Goal: Task Accomplishment & Management: Use online tool/utility

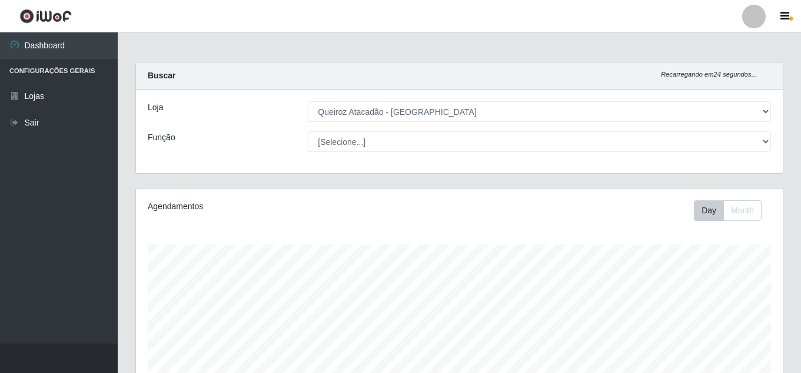
select select "225"
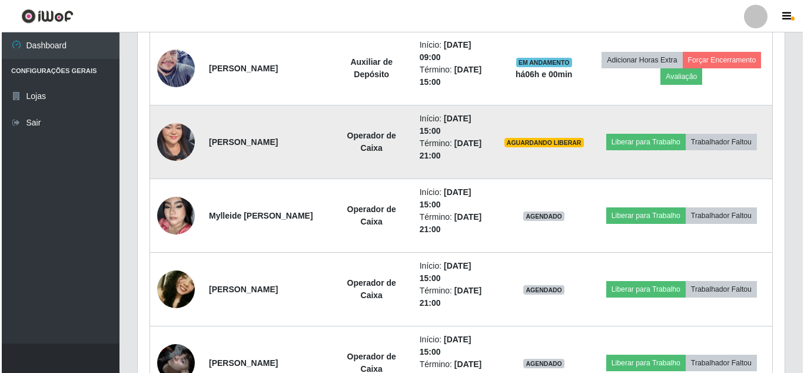
scroll to position [803, 0]
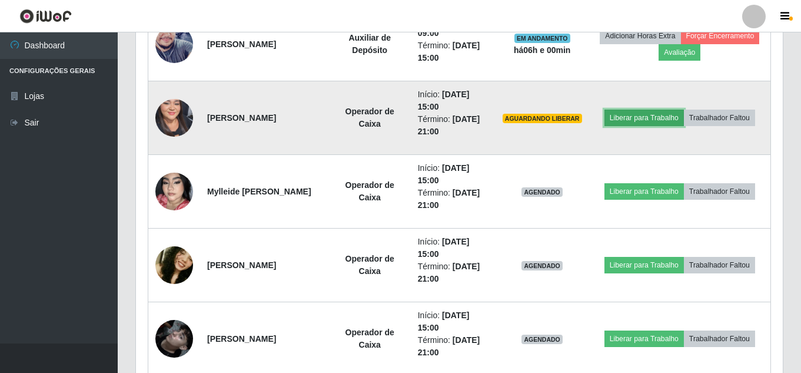
click at [684, 109] on button "Liberar para Trabalho" at bounding box center [644, 117] width 79 height 16
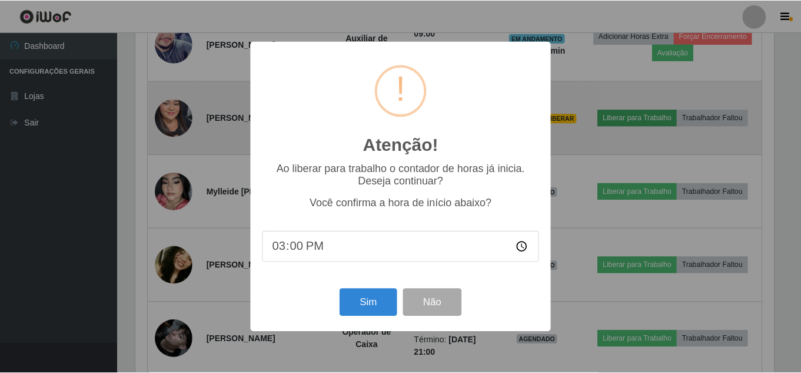
scroll to position [244, 641]
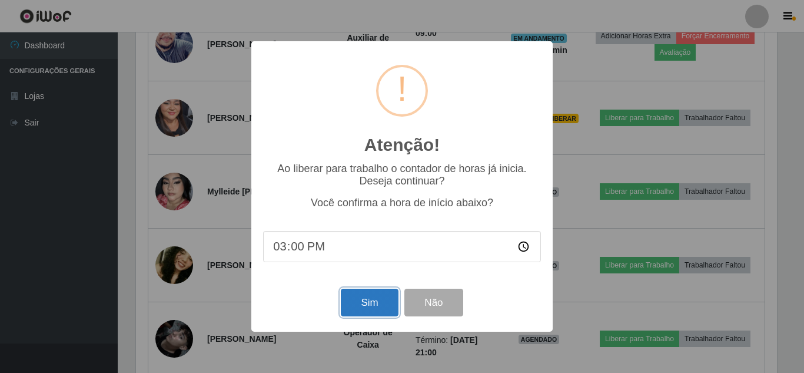
click at [380, 310] on button "Sim" at bounding box center [369, 302] width 57 height 28
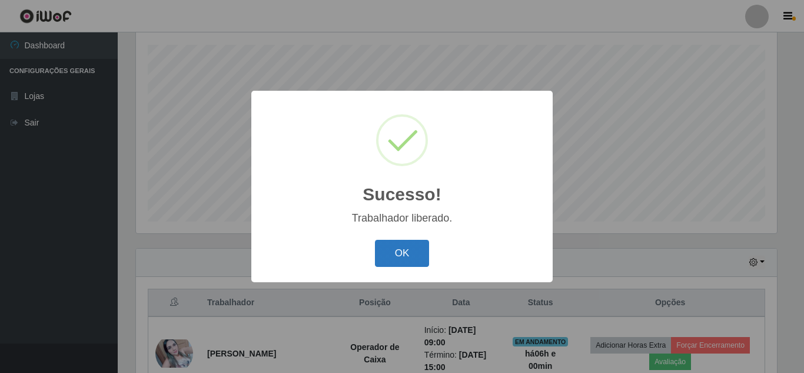
click at [399, 252] on button "OK" at bounding box center [402, 254] width 55 height 28
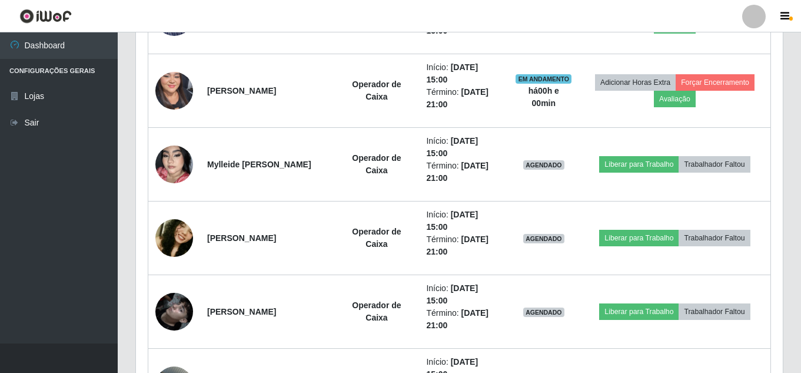
scroll to position [847, 0]
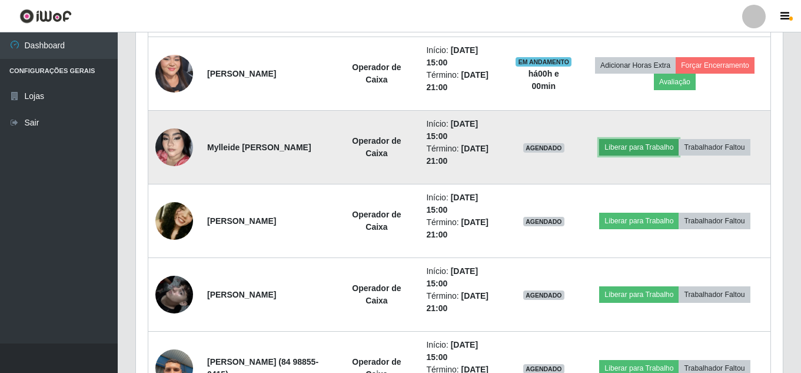
click at [671, 146] on button "Liberar para Trabalho" at bounding box center [638, 147] width 79 height 16
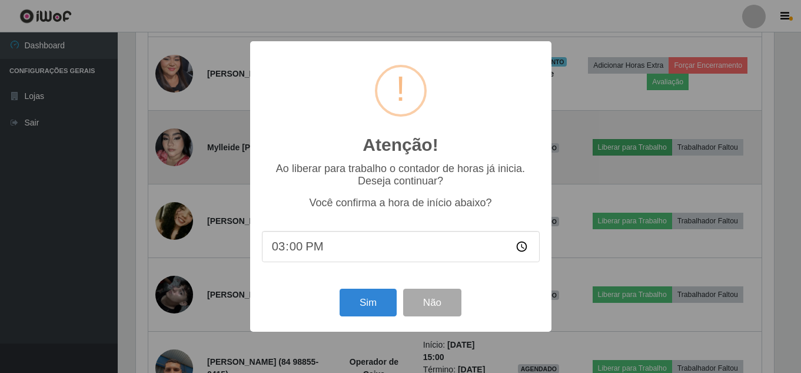
scroll to position [244, 641]
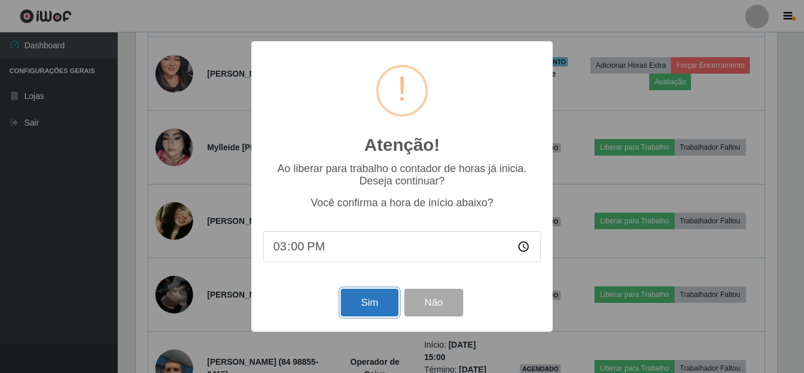
click at [374, 311] on button "Sim" at bounding box center [369, 302] width 57 height 28
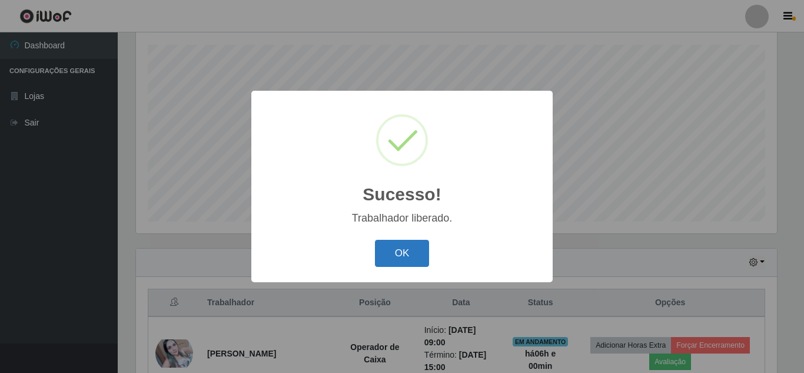
click at [401, 257] on button "OK" at bounding box center [402, 254] width 55 height 28
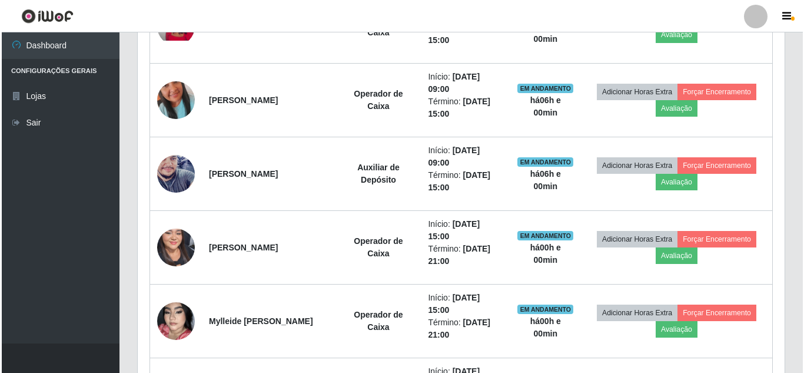
scroll to position [847, 0]
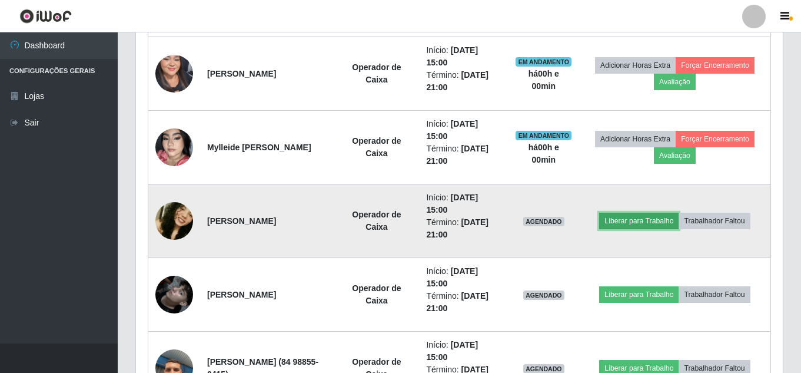
click at [643, 224] on button "Liberar para Trabalho" at bounding box center [638, 220] width 79 height 16
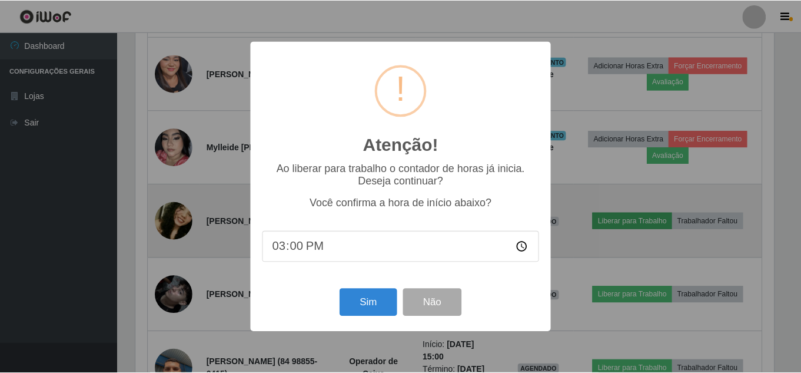
scroll to position [0, 0]
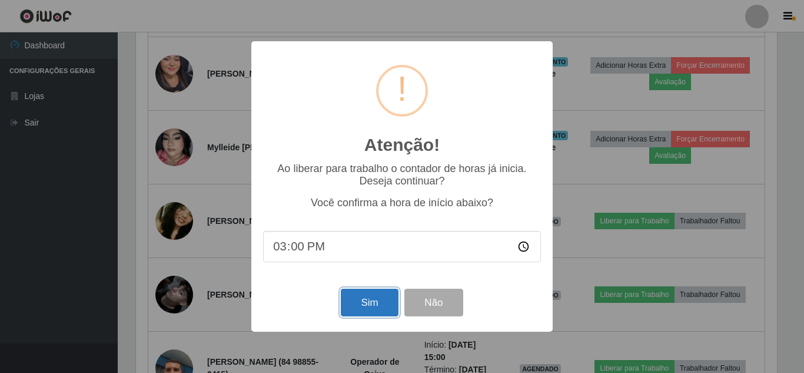
click at [372, 307] on button "Sim" at bounding box center [369, 302] width 57 height 28
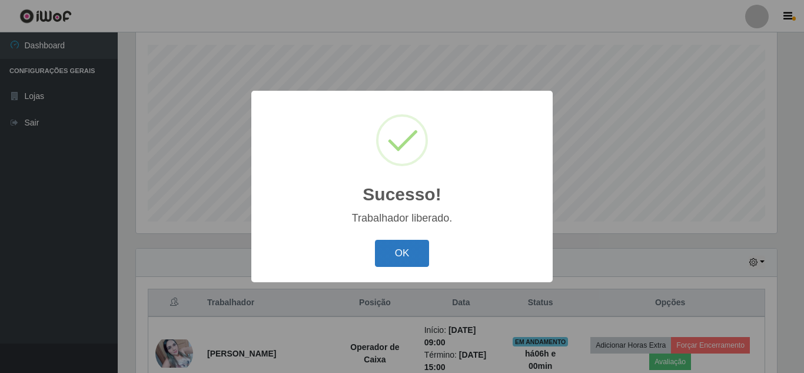
click at [400, 257] on button "OK" at bounding box center [402, 254] width 55 height 28
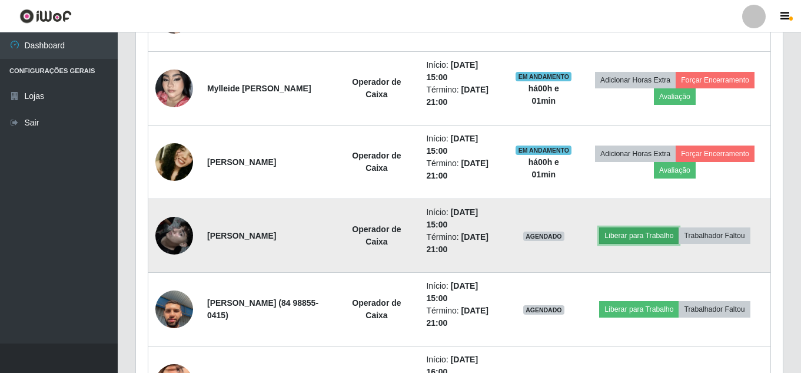
click at [639, 236] on button "Liberar para Trabalho" at bounding box center [638, 235] width 79 height 16
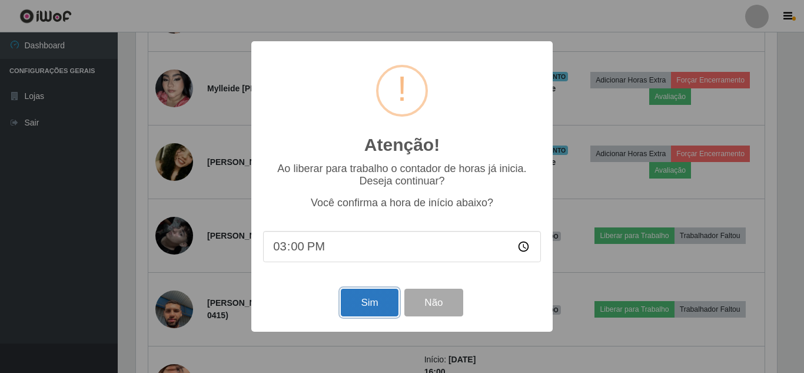
click at [364, 304] on button "Sim" at bounding box center [369, 302] width 57 height 28
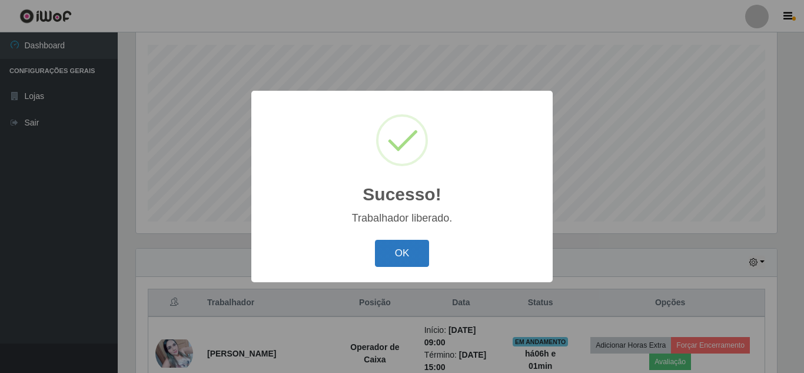
click at [406, 260] on button "OK" at bounding box center [402, 254] width 55 height 28
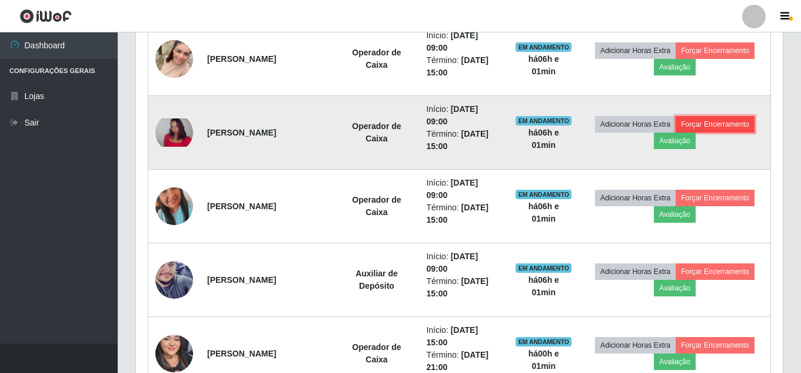
click at [676, 132] on button "Forçar Encerramento" at bounding box center [715, 124] width 79 height 16
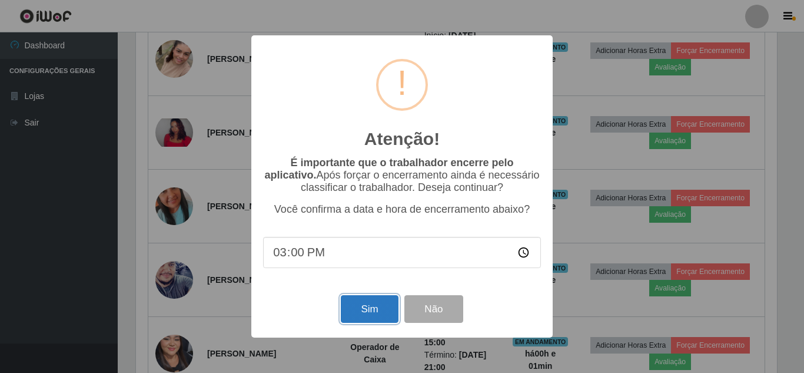
click at [378, 311] on button "Sim" at bounding box center [369, 309] width 57 height 28
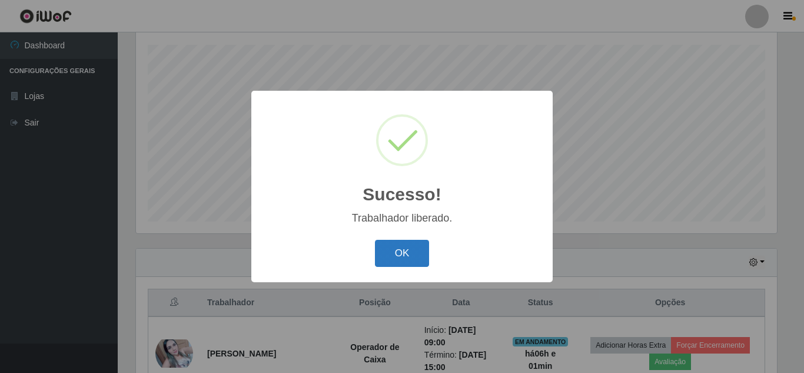
click at [399, 249] on button "OK" at bounding box center [402, 254] width 55 height 28
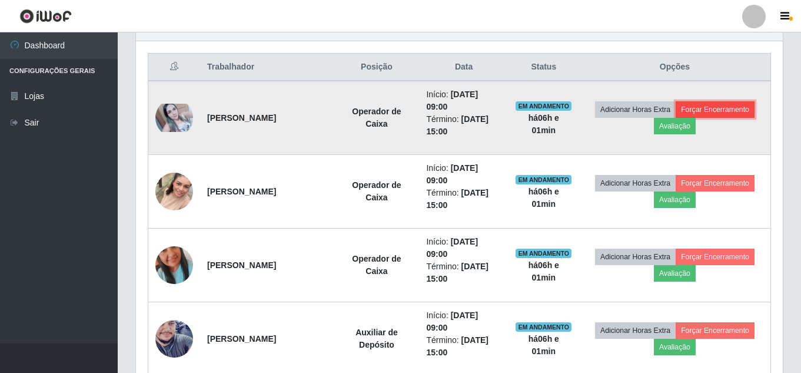
click at [676, 118] on button "Forçar Encerramento" at bounding box center [715, 109] width 79 height 16
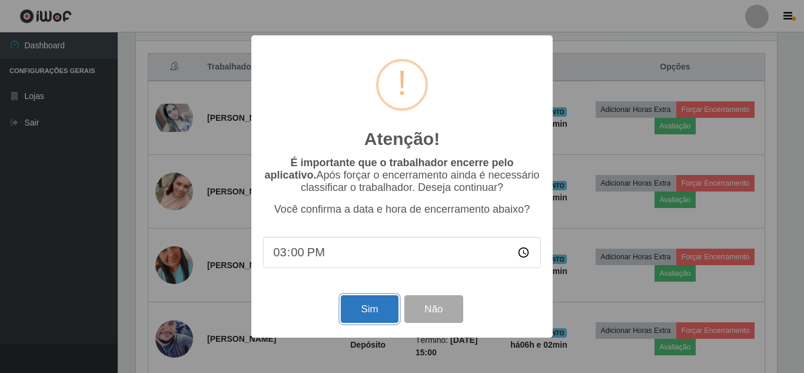
click at [363, 315] on button "Sim" at bounding box center [369, 309] width 57 height 28
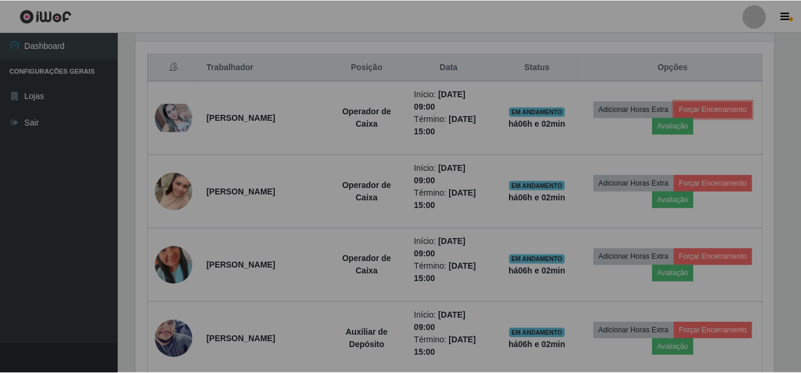
scroll to position [588373, 587970]
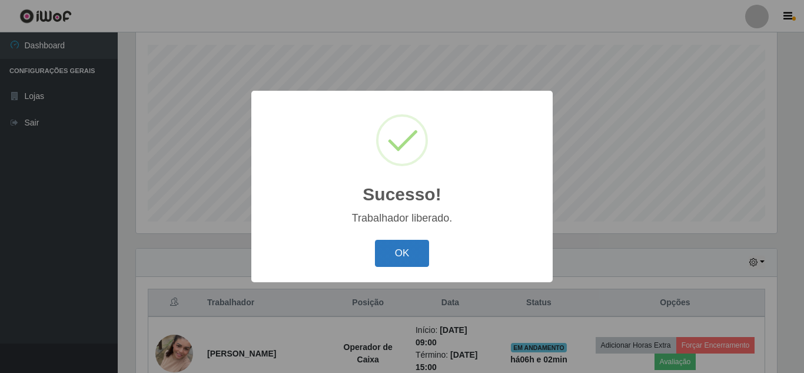
click at [393, 258] on button "OK" at bounding box center [402, 254] width 55 height 28
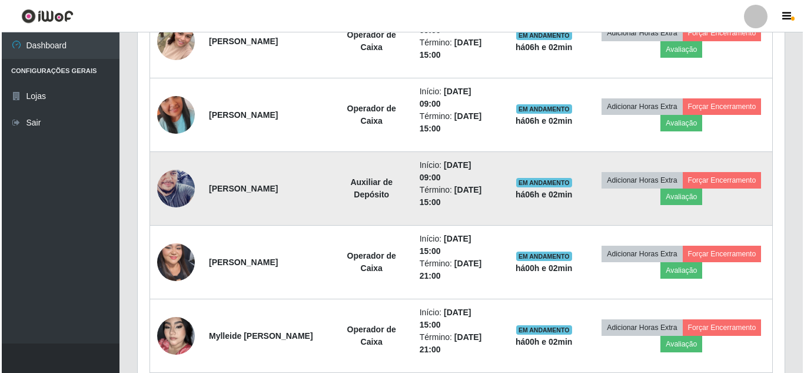
scroll to position [435, 0]
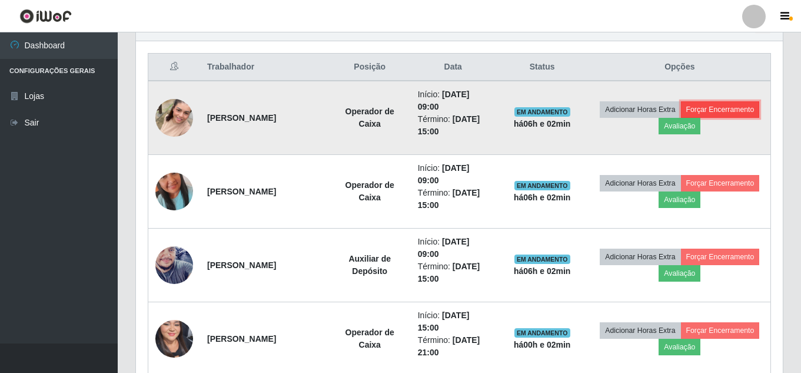
click at [681, 118] on button "Forçar Encerramento" at bounding box center [720, 109] width 79 height 16
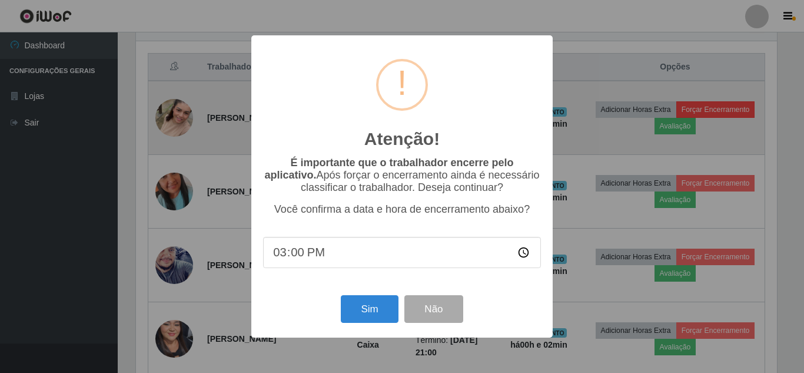
scroll to position [588373, 587976]
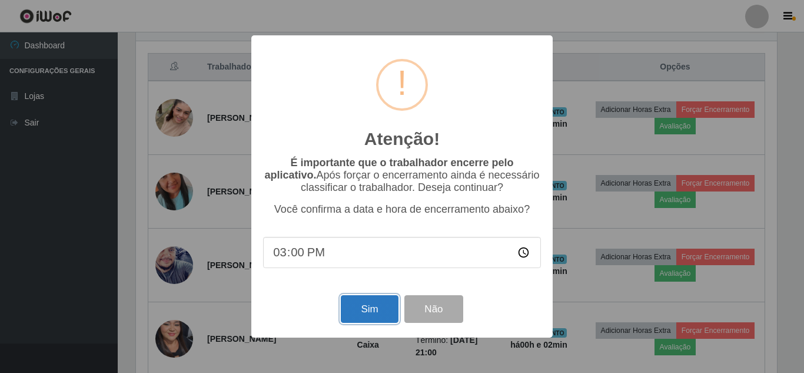
click at [369, 314] on button "Sim" at bounding box center [369, 309] width 57 height 28
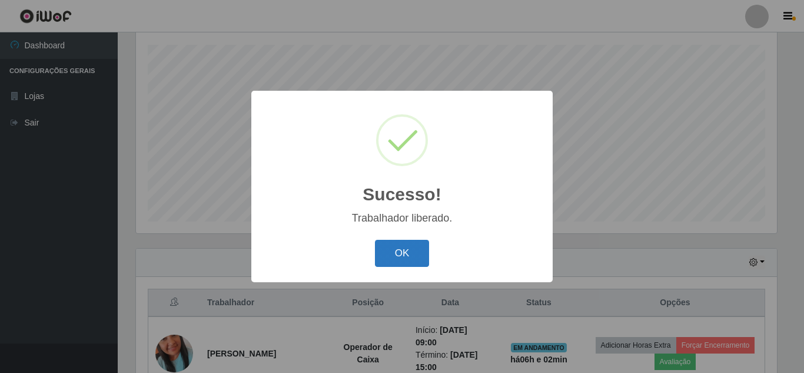
click at [390, 256] on button "OK" at bounding box center [402, 254] width 55 height 28
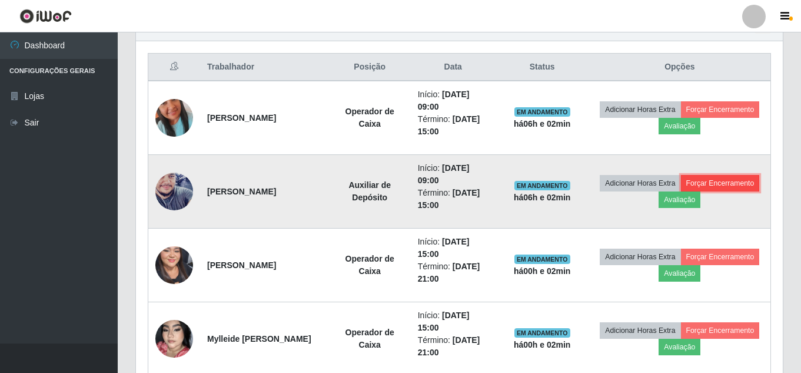
click at [681, 191] on button "Forçar Encerramento" at bounding box center [720, 183] width 79 height 16
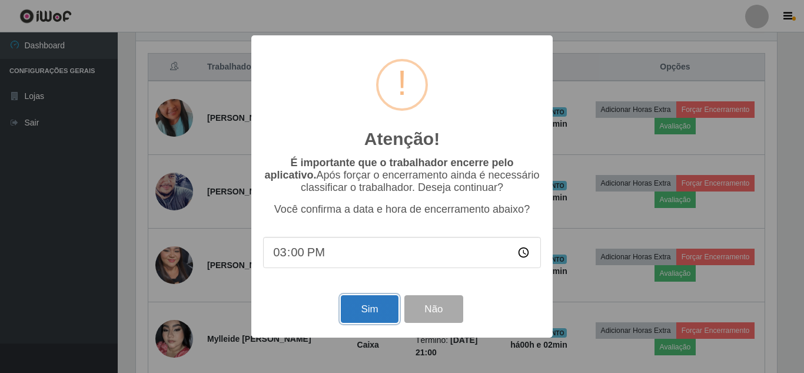
click at [361, 306] on button "Sim" at bounding box center [369, 309] width 57 height 28
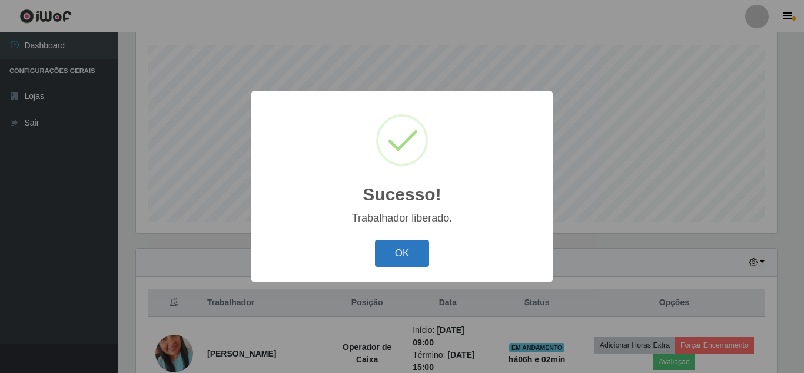
click at [413, 253] on button "OK" at bounding box center [402, 254] width 55 height 28
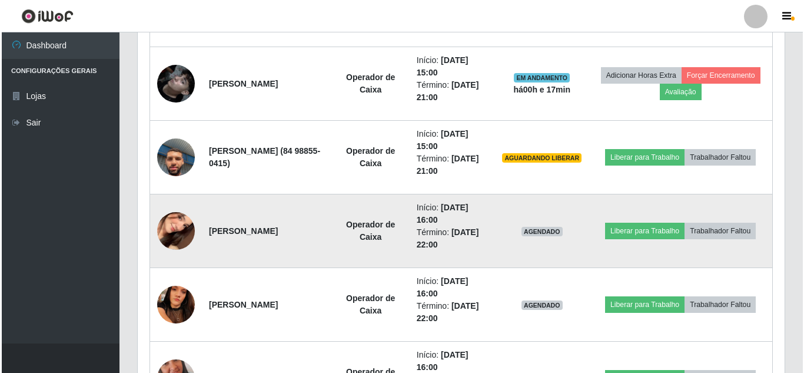
scroll to position [803, 0]
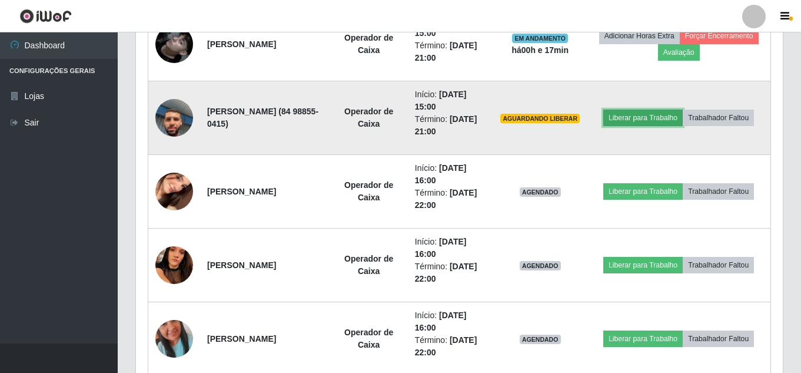
click at [660, 112] on button "Liberar para Trabalho" at bounding box center [642, 117] width 79 height 16
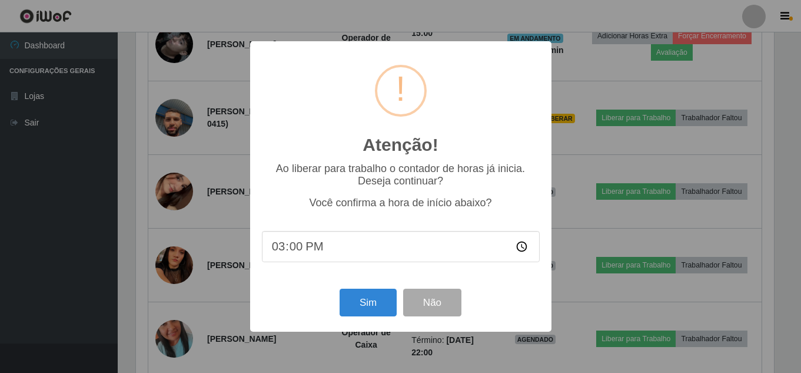
scroll to position [244, 641]
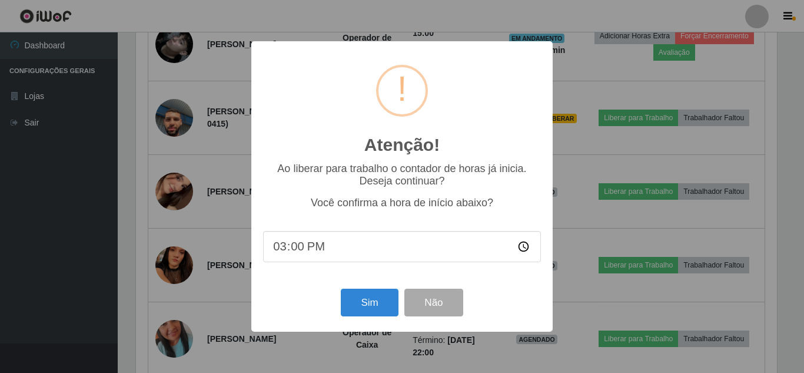
click at [285, 247] on input "15:00" at bounding box center [402, 246] width 278 height 31
click at [299, 247] on input "15:00" at bounding box center [402, 246] width 278 height 31
type input "15:17"
click at [353, 305] on button "Sim" at bounding box center [369, 302] width 57 height 28
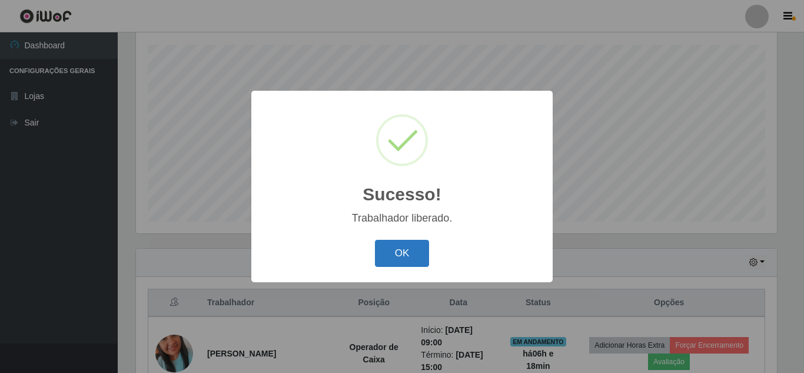
click at [403, 243] on button "OK" at bounding box center [402, 254] width 55 height 28
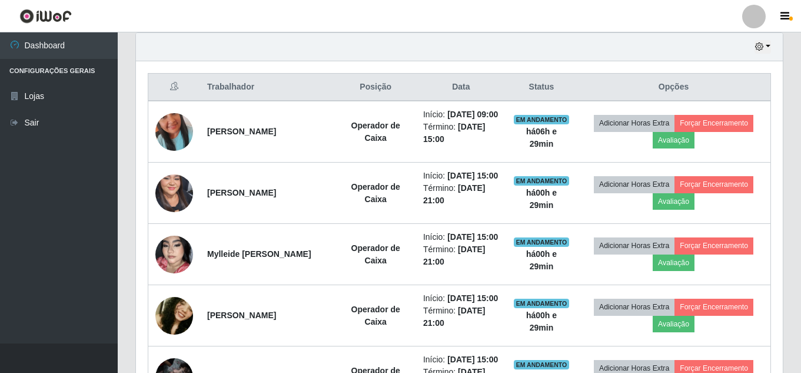
scroll to position [391, 0]
